Goal: Information Seeking & Learning: Understand process/instructions

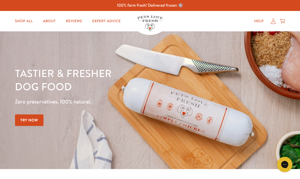
click at [109, 24] on link "Expert Advice" at bounding box center [106, 21] width 37 height 10
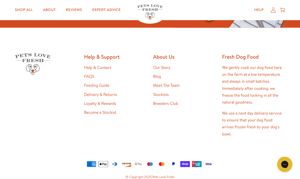
scroll to position [882, 0]
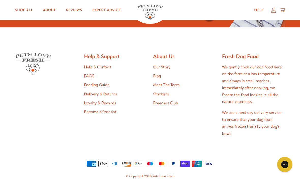
click at [102, 82] on link "Feeding Guide" at bounding box center [96, 85] width 25 height 6
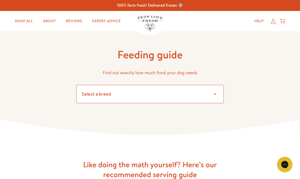
click at [215, 95] on select "Select a breed Affenpinscher Afghan hound Airedale terrier Akita Alaskan Malamu…" at bounding box center [150, 94] width 148 height 18
select select "30"
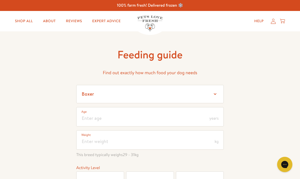
click at [213, 120] on span "years" at bounding box center [214, 118] width 9 height 4
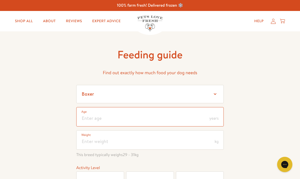
click at [113, 118] on input "number" at bounding box center [150, 116] width 148 height 19
type input "1"
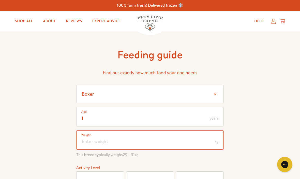
click at [118, 144] on input "number" at bounding box center [150, 139] width 148 height 19
type input "2"
type input "3"
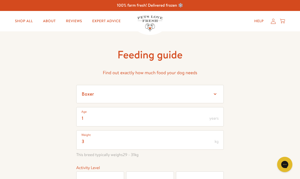
click at [185, 163] on div "1 Age years 3 Weight kg This breed typically weighs 29 - 31 kg Activity Level L…" at bounding box center [150, 168] width 148 height 122
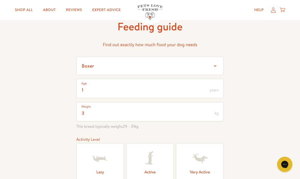
scroll to position [29, 0]
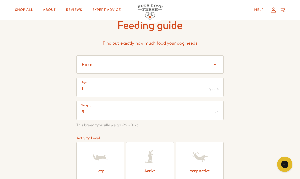
click at [199, 164] on icon at bounding box center [200, 157] width 20 height 20
click at [0, 0] on input "Very Active" at bounding box center [0, 0] width 0 height 0
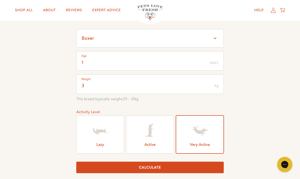
scroll to position [0, 0]
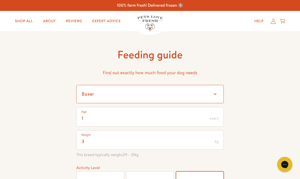
click at [218, 93] on select "Select a breed Affenpinscher Afghan hound Airedale terrier Akita Alaskan Malamu…" at bounding box center [150, 94] width 148 height 18
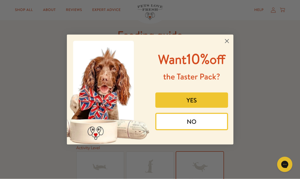
scroll to position [24, 0]
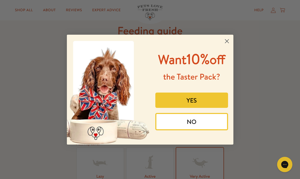
click at [226, 45] on circle "Close dialog" at bounding box center [227, 41] width 8 height 8
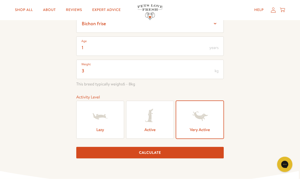
click at [144, 154] on button "Calculate" at bounding box center [150, 152] width 148 height 11
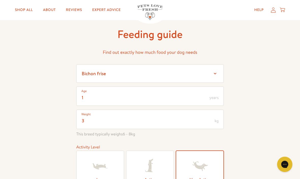
scroll to position [20, 0]
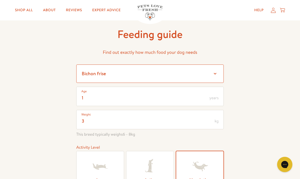
click at [214, 74] on select "Select a breed Affenpinscher Afghan hound Airedale terrier Akita Alaskan Malamu…" at bounding box center [150, 73] width 148 height 18
select select "4"
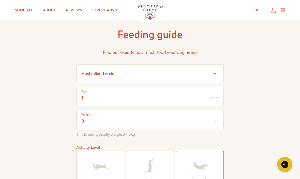
click at [244, 118] on div "Feeding guide Find out exactly how much food your dog needs Select a breed Affe…" at bounding box center [150, 123] width 300 height 225
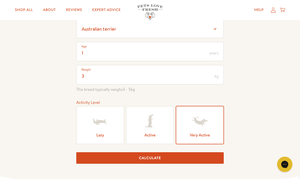
scroll to position [65, 0]
click at [154, 157] on button "Calculate" at bounding box center [150, 157] width 148 height 11
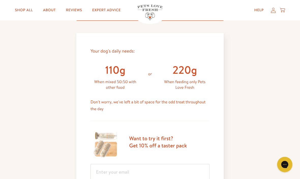
scroll to position [208, 0]
